Goal: Feedback & Contribution: Submit feedback/report problem

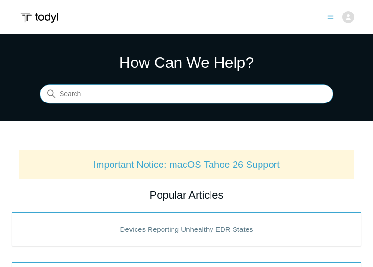
click at [139, 91] on input "Search" at bounding box center [186, 94] width 293 height 19
type input "[PERSON_NAME] logs"
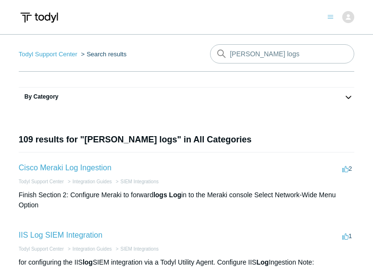
click at [348, 17] on img at bounding box center [348, 17] width 12 height 12
click at [318, 38] on link "My Support Requests" at bounding box center [308, 37] width 94 height 17
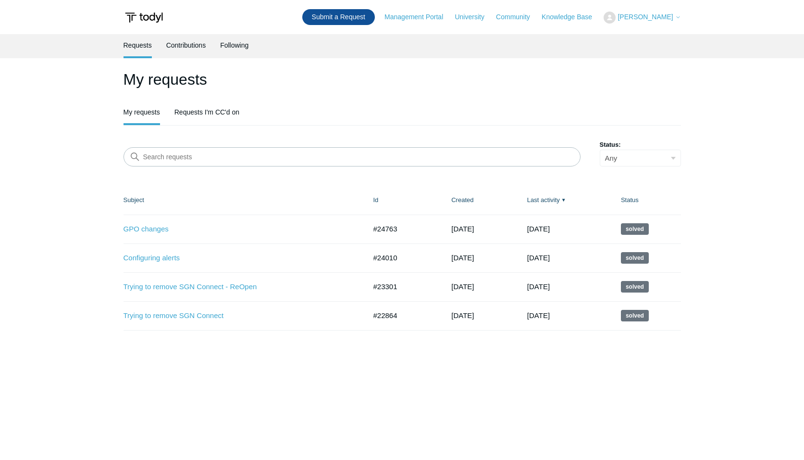
click at [339, 19] on link "Submit a Request" at bounding box center [338, 17] width 73 height 16
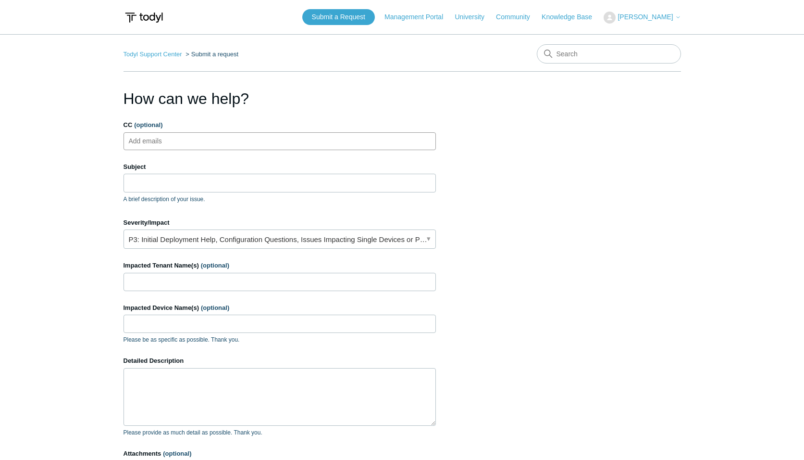
click at [185, 140] on ul "Add emails" at bounding box center [280, 141] width 312 height 18
click at [182, 187] on input "Subject" at bounding box center [280, 183] width 312 height 18
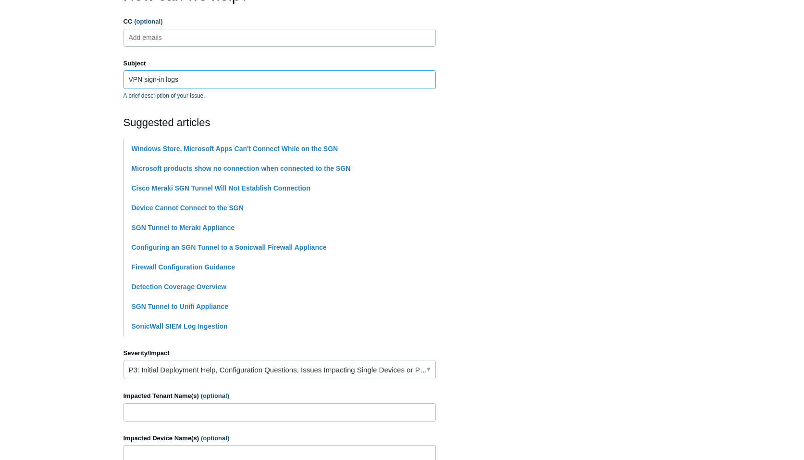
scroll to position [192, 0]
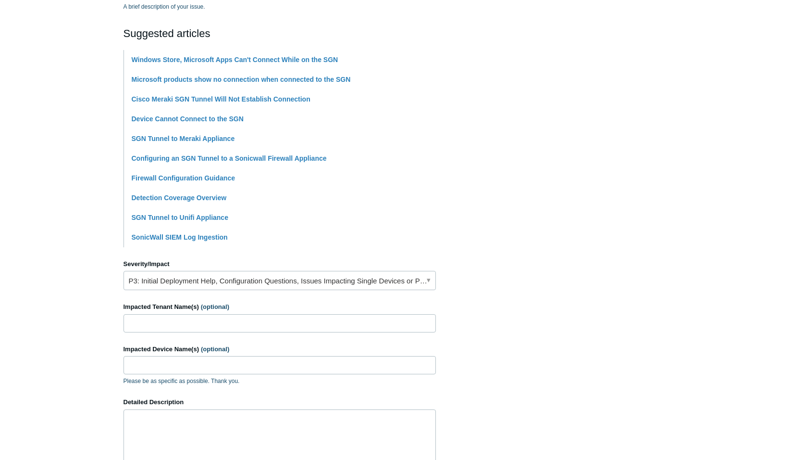
type input "VPN sign-in logs"
click at [417, 280] on link "P3: Initial Deployment Help, Configuration Questions, Issues Impacting Single D…" at bounding box center [280, 280] width 312 height 19
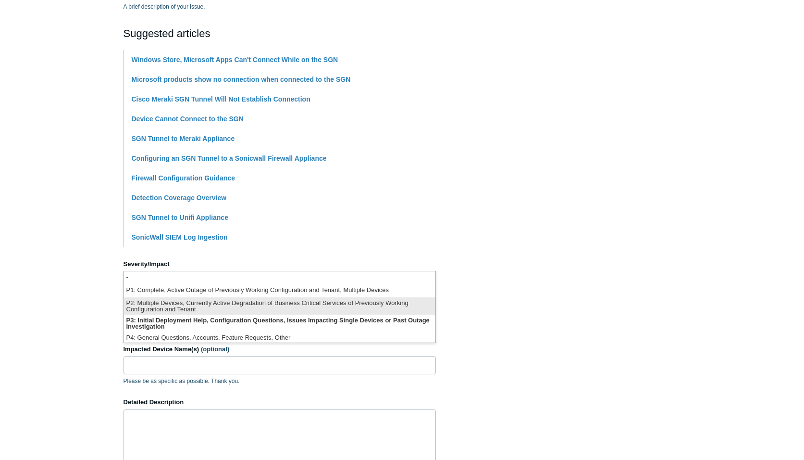
click at [331, 304] on li "P2: Multiple Devices, Currently Active Degradation of Business Critical Service…" at bounding box center [280, 305] width 312 height 17
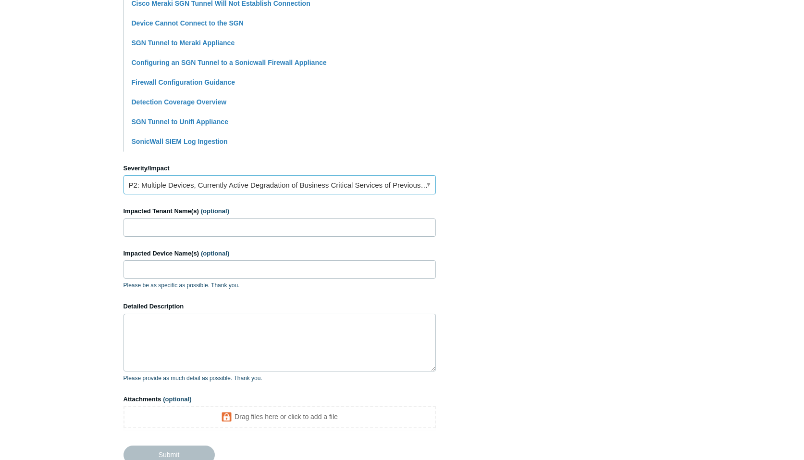
scroll to position [288, 0]
click at [292, 230] on input "Impacted Tenant Name(s) (optional)" at bounding box center [280, 227] width 312 height 18
type input "Biomechanix"
click at [240, 330] on textarea "Detailed Description" at bounding box center [280, 342] width 312 height 58
click at [403, 327] on textarea "Yesterday we had a security incident where a bad actor made it onto a terminal …" at bounding box center [280, 342] width 312 height 58
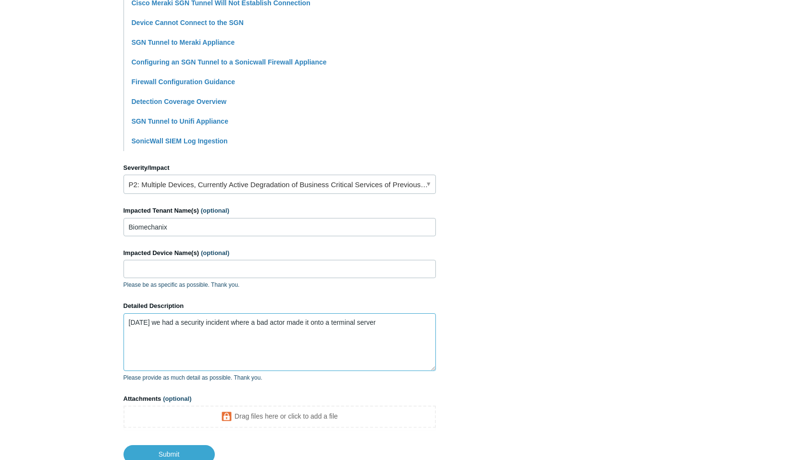
click at [410, 329] on textarea "Yesterday we had a security incident where a bad actor made it onto a terminal …" at bounding box center [280, 342] width 312 height 58
type textarea "Yesterday we had a security incident where a bad actor made it onto a terminal …"
